Goal: Transaction & Acquisition: Purchase product/service

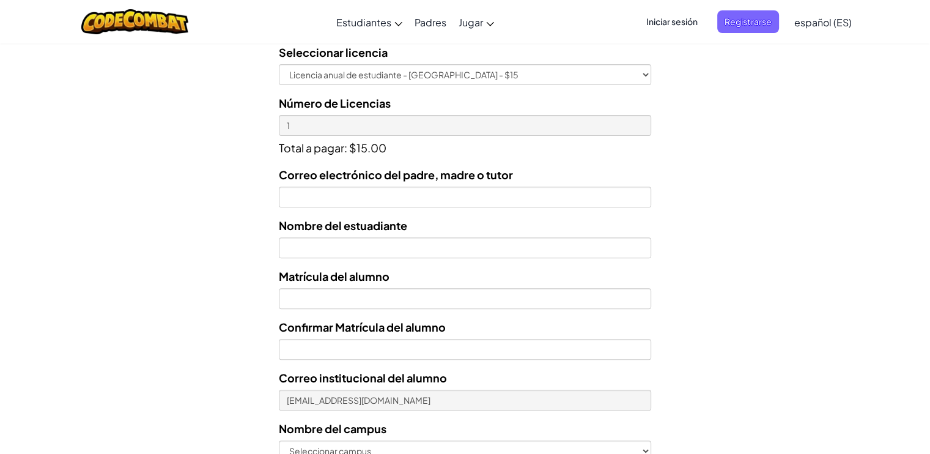
scroll to position [399, 0]
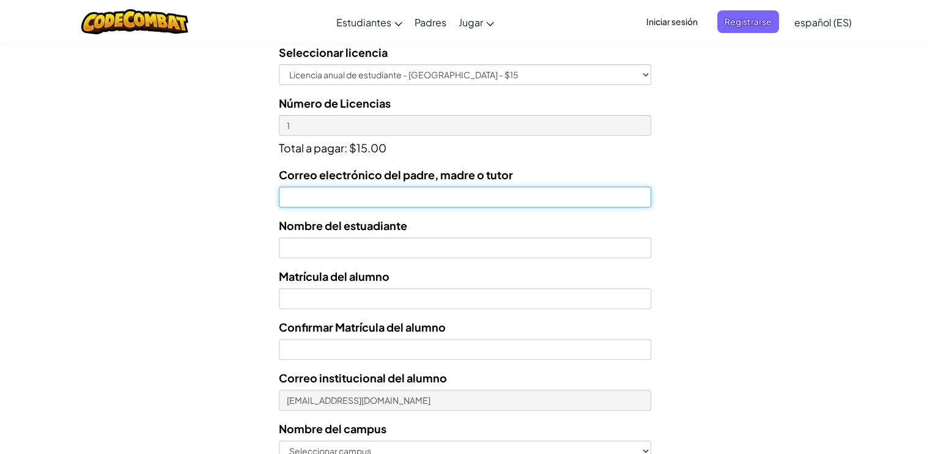
click at [470, 202] on input "Correo electrónico del padre, madre o tutor" at bounding box center [465, 197] width 372 height 21
type input "[EMAIL_ADDRESS][PERSON_NAME][DOMAIN_NAME]"
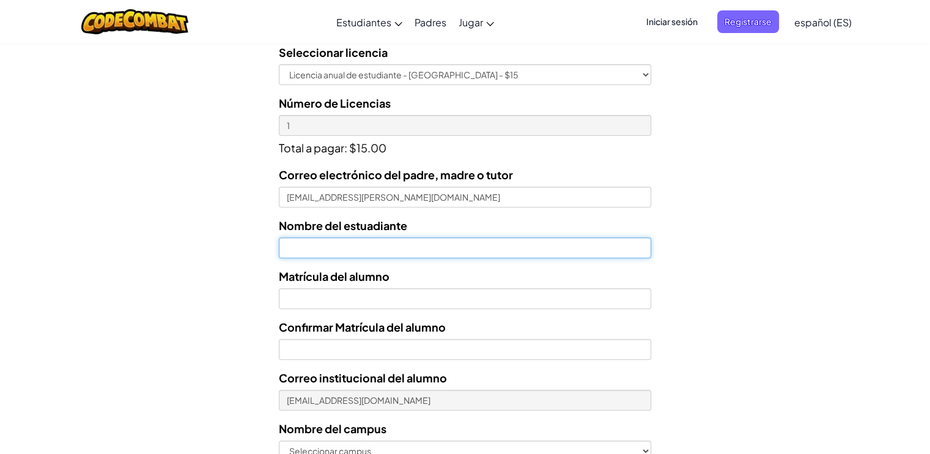
click at [371, 242] on input "text" at bounding box center [465, 247] width 372 height 21
click at [399, 250] on input "Orlando Rafael Heredia" at bounding box center [465, 247] width 372 height 21
click at [399, 250] on input "Orlando Rafael Heredia ruvalcaba" at bounding box center [465, 247] width 372 height 21
click at [396, 247] on input "Orlando Rafael Heredia ruvalcaba" at bounding box center [465, 247] width 372 height 21
click at [434, 250] on input "Orlando Rafael Heredia ruvalcaba" at bounding box center [465, 247] width 372 height 21
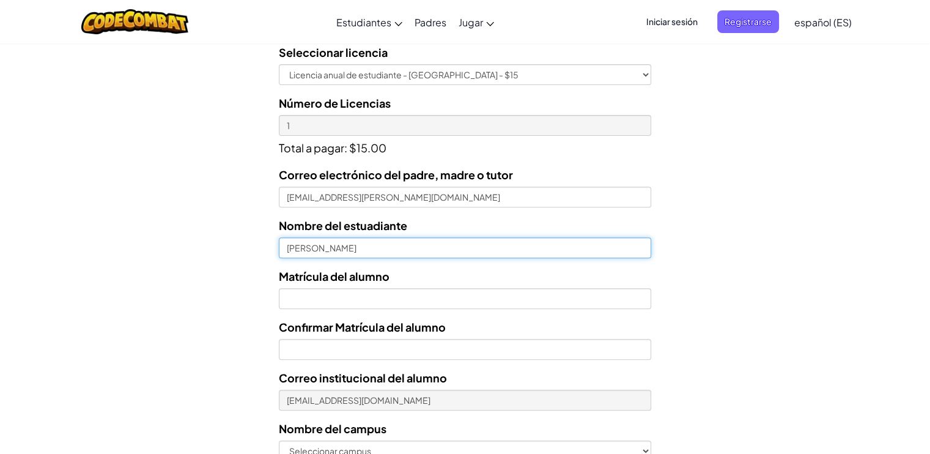
type input "Orlando Rafael Heredia Ruvalcaba"
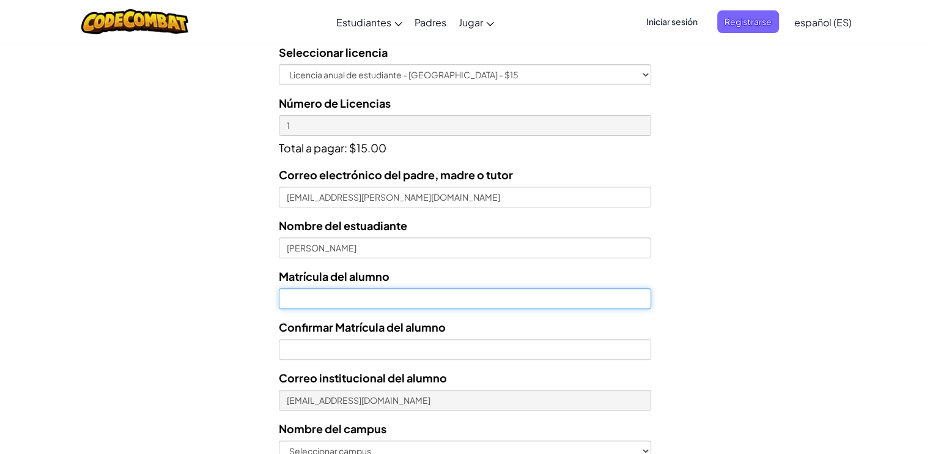
click at [423, 292] on input "Nombre del estuadiante" at bounding box center [465, 298] width 372 height 21
click at [372, 300] on input "Nombre del estuadiante" at bounding box center [465, 298] width 372 height 21
type input "AL07170183"
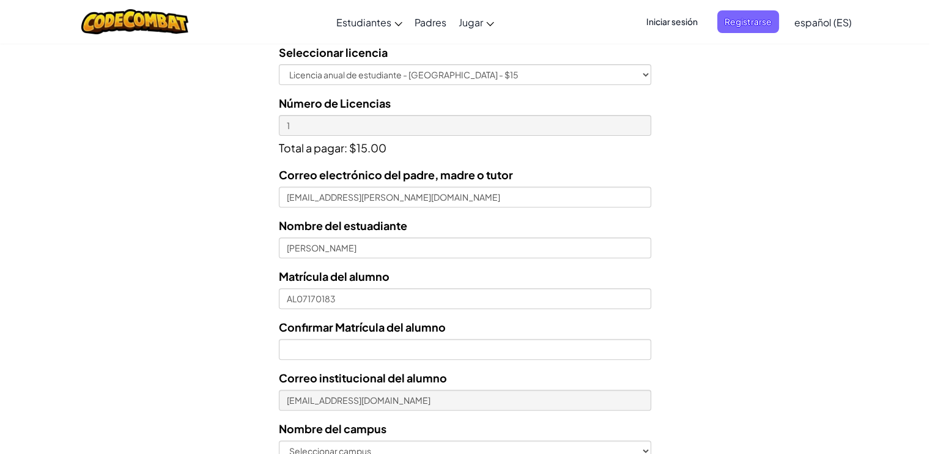
click at [366, 338] on div "Confirmar Matrícula del alumno" at bounding box center [465, 339] width 372 height 42
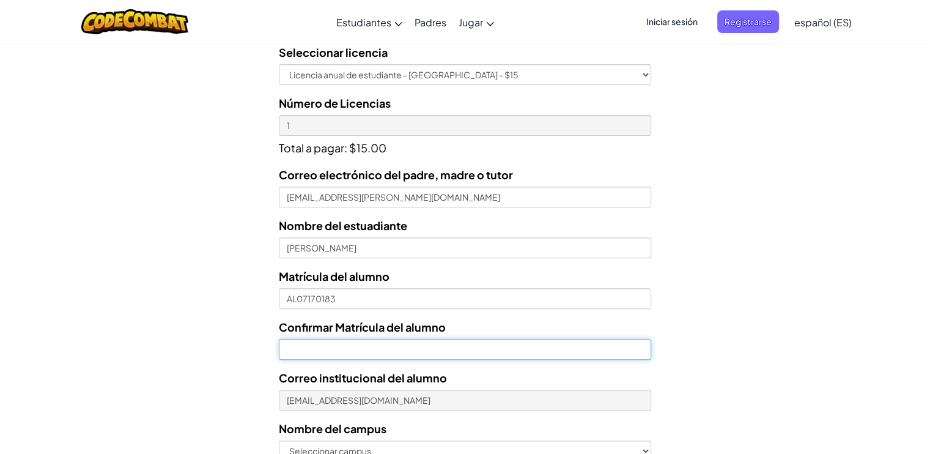
click at [366, 349] on input "Confirmar Matrícula del alumno" at bounding box center [465, 349] width 372 height 21
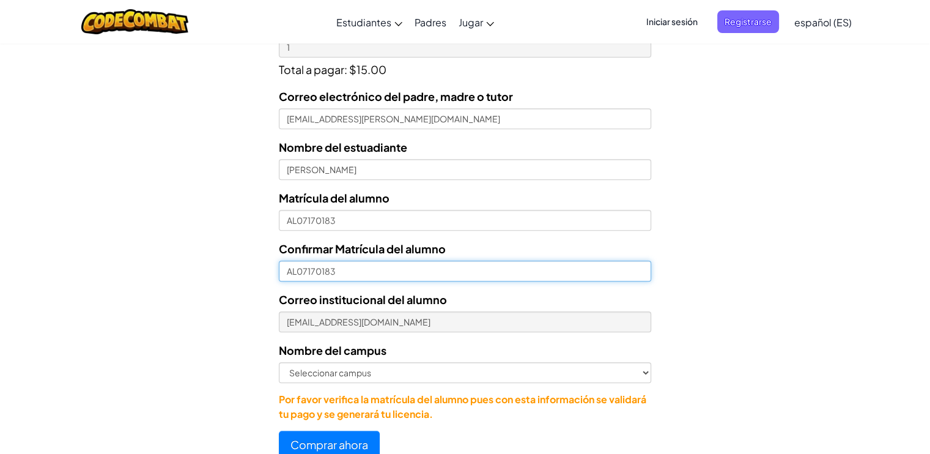
scroll to position [481, 0]
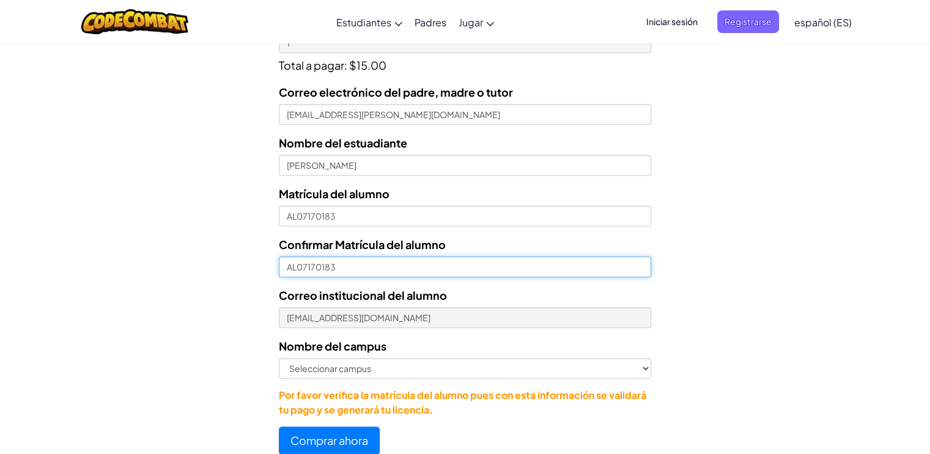
type input "AL07170183"
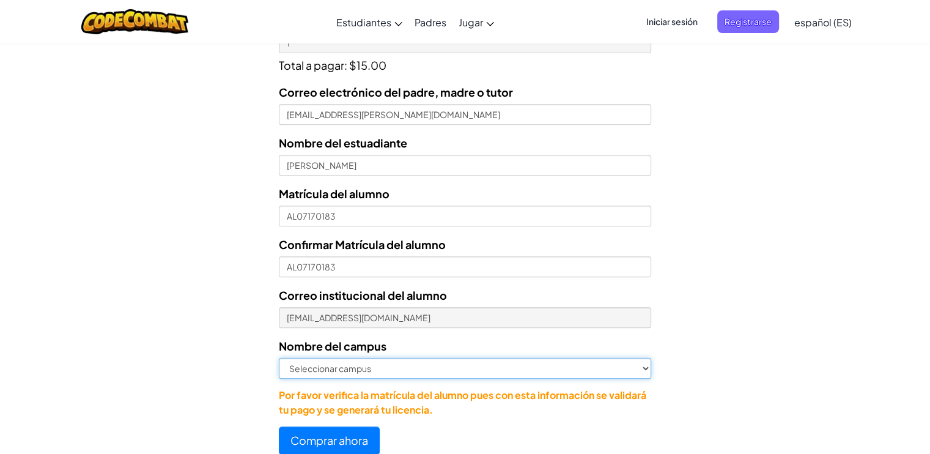
click at [365, 368] on select "Seleccionar campus Cancún Central Chihuahua Ciudad Juárez Ciudad Obregón Cuauti…" at bounding box center [465, 368] width 372 height 21
select select "Zapopan"
click at [279, 358] on select "Seleccionar campus Cancún Central Chihuahua Ciudad Juárez Ciudad Obregón Cuauti…" at bounding box center [465, 368] width 372 height 21
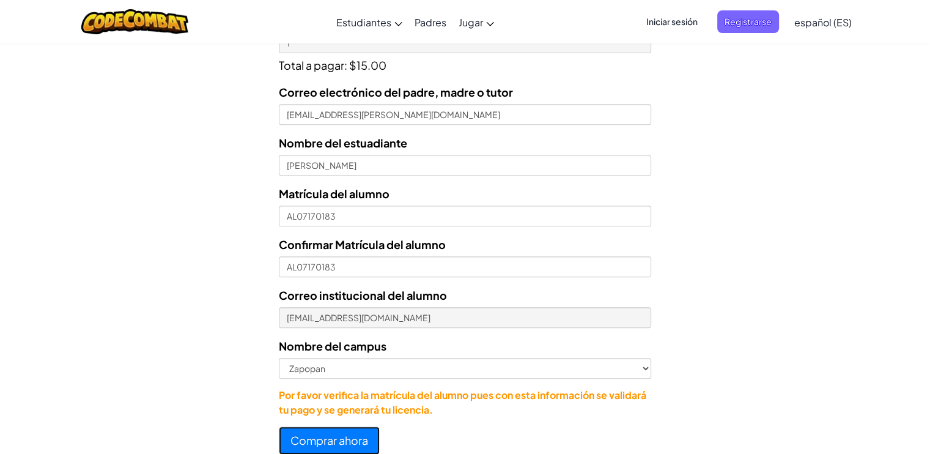
click at [333, 436] on button "Comprar ahora" at bounding box center [329, 440] width 101 height 28
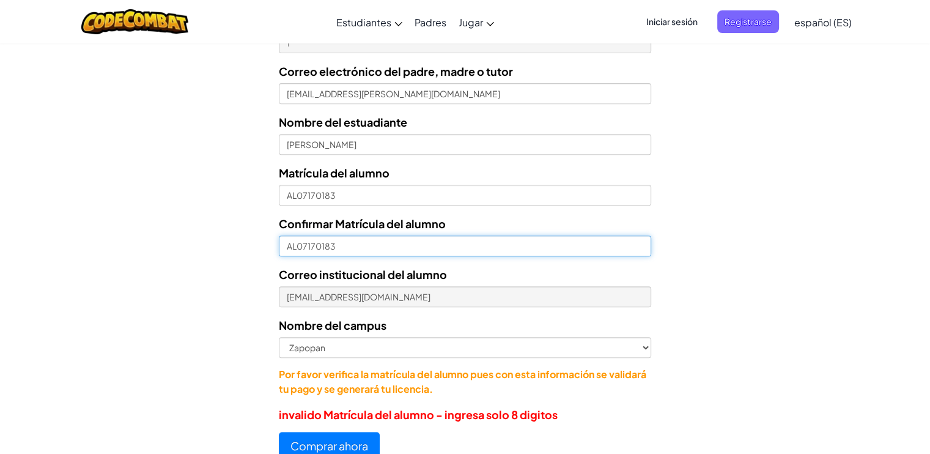
click at [295, 244] on input "AL07170183" at bounding box center [465, 245] width 372 height 21
type input "07170183"
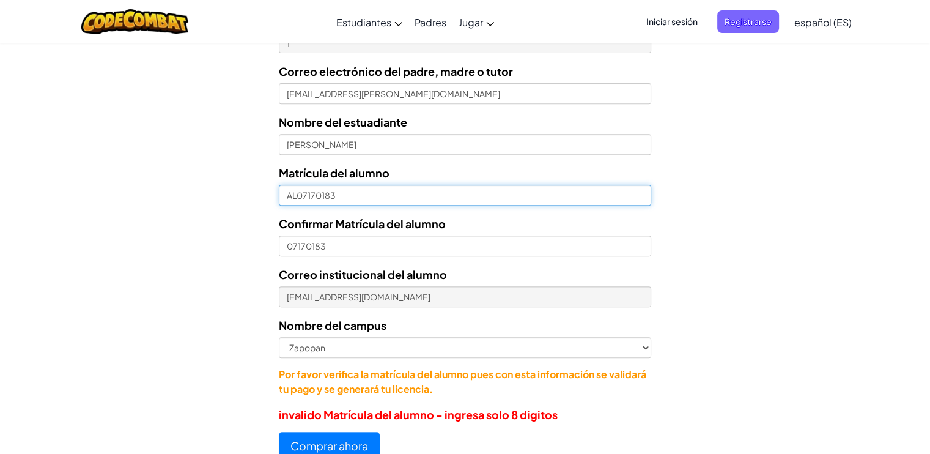
click at [296, 196] on input "AL07170183" at bounding box center [465, 195] width 372 height 21
type input "07170183"
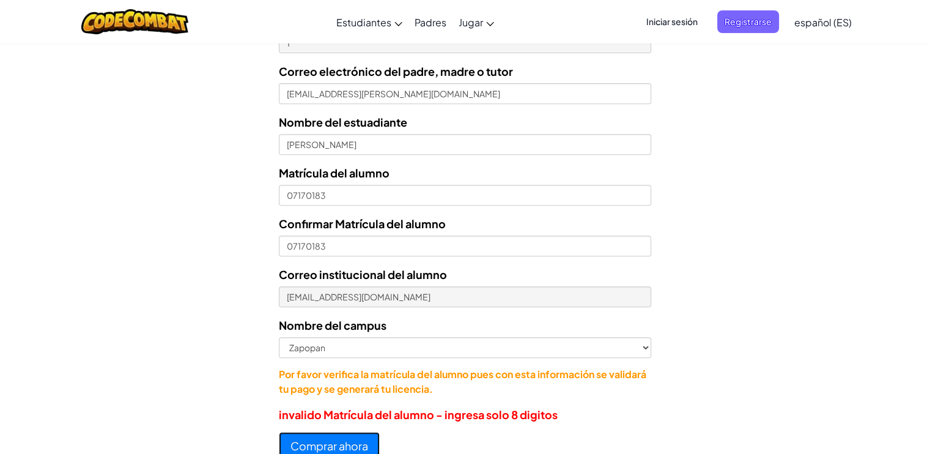
click at [296, 439] on button "Comprar ahora" at bounding box center [329, 446] width 101 height 28
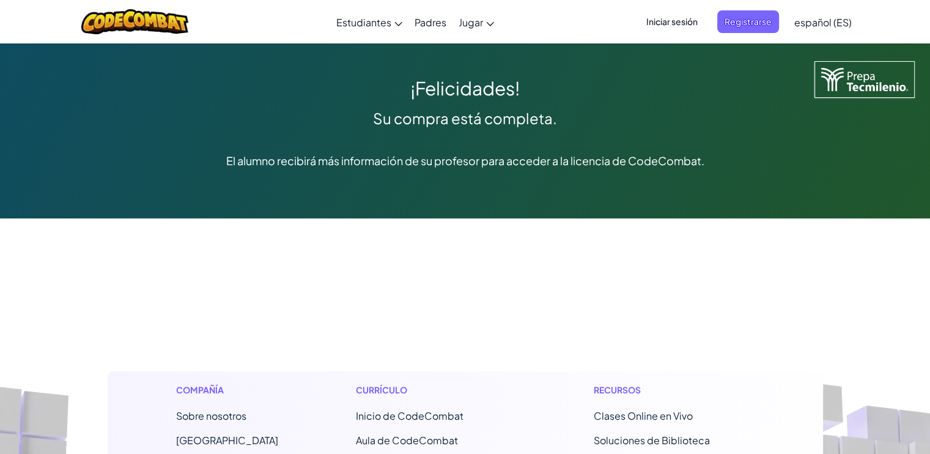
click at [673, 16] on span "Iniciar sesión" at bounding box center [672, 21] width 66 height 23
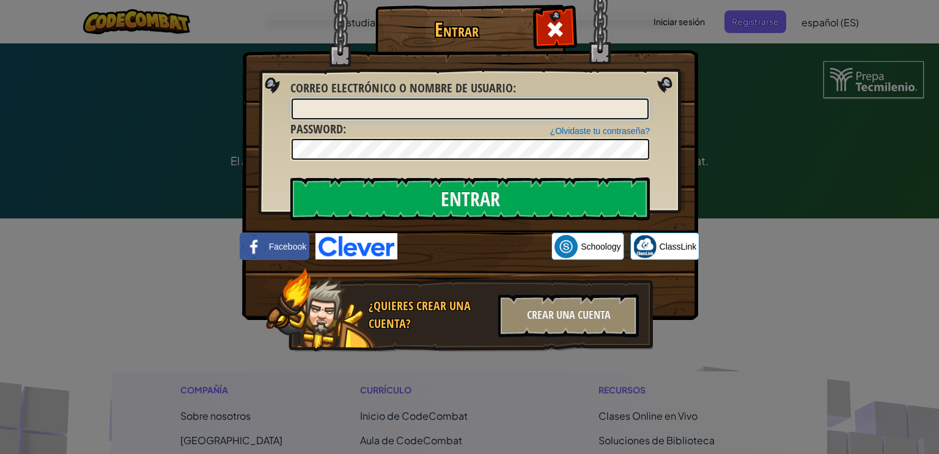
click at [462, 109] on input "Correo electrónico o nombre de usuario :" at bounding box center [470, 108] width 357 height 21
type input "[EMAIL_ADDRESS][DOMAIN_NAME]"
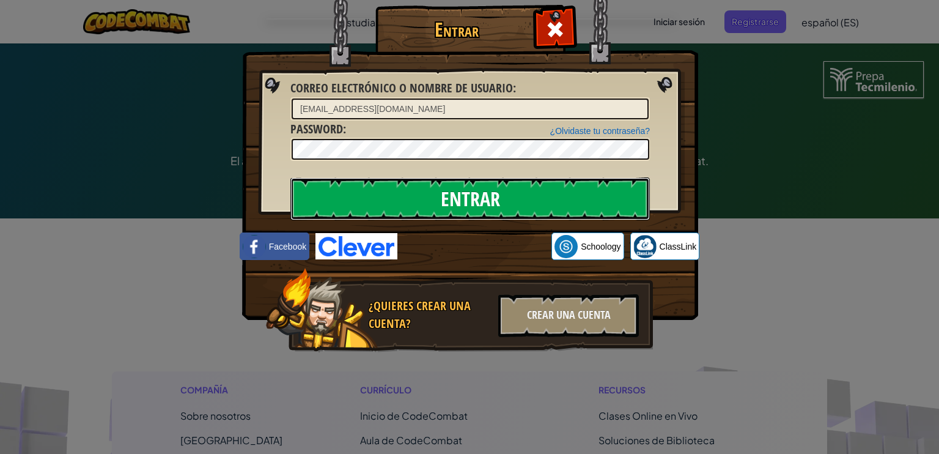
click at [443, 201] on input "Entrar" at bounding box center [471, 198] width 360 height 43
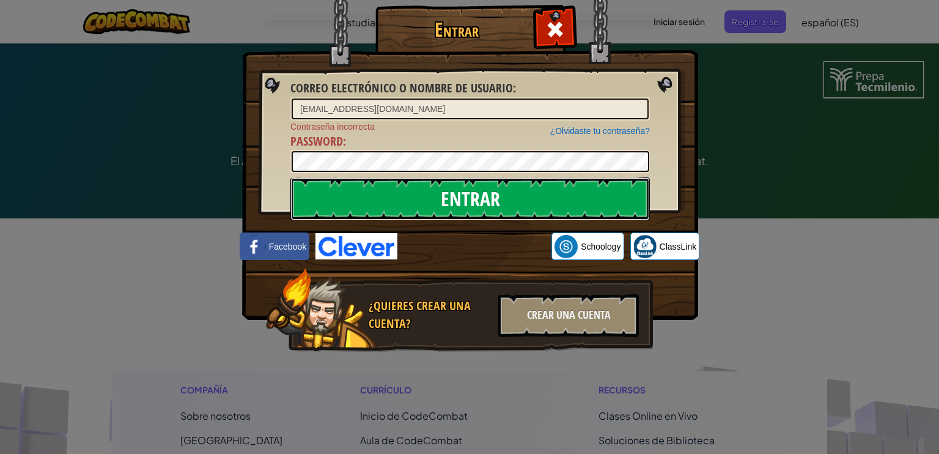
click at [458, 207] on input "Entrar" at bounding box center [471, 198] width 360 height 43
